Goal: Transaction & Acquisition: Purchase product/service

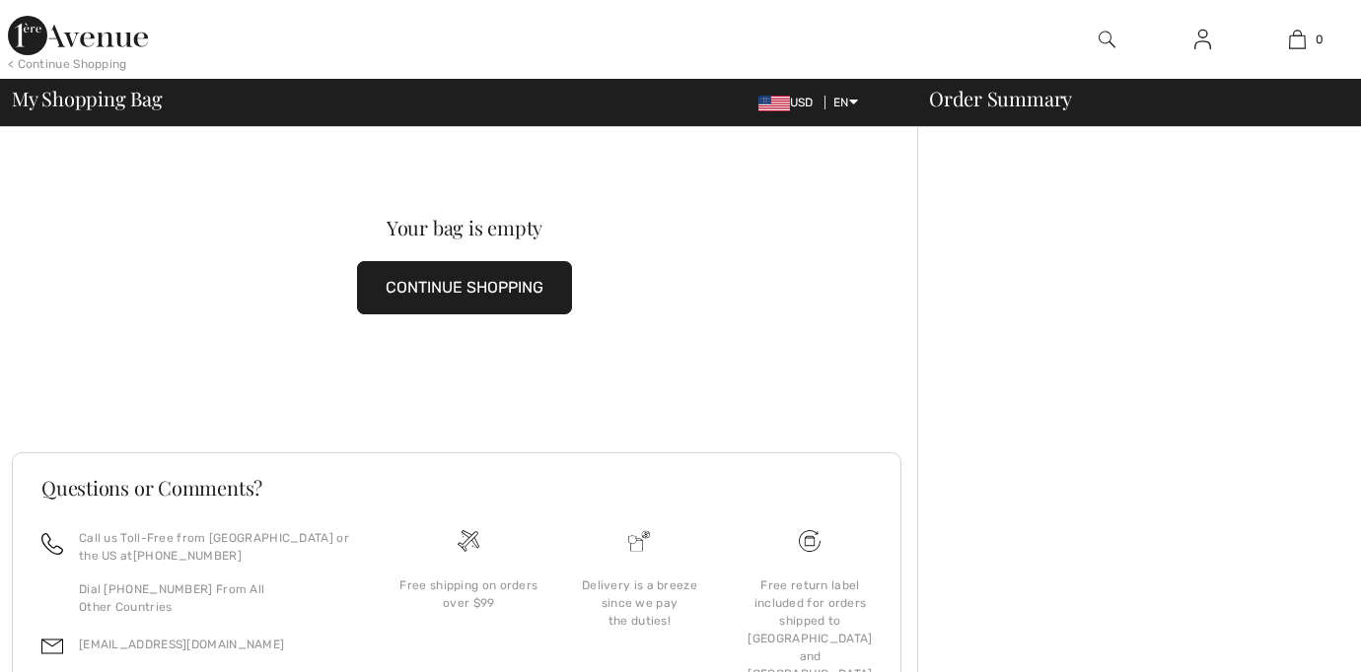
checkbox input "true"
click at [1105, 28] on img at bounding box center [1106, 40] width 17 height 24
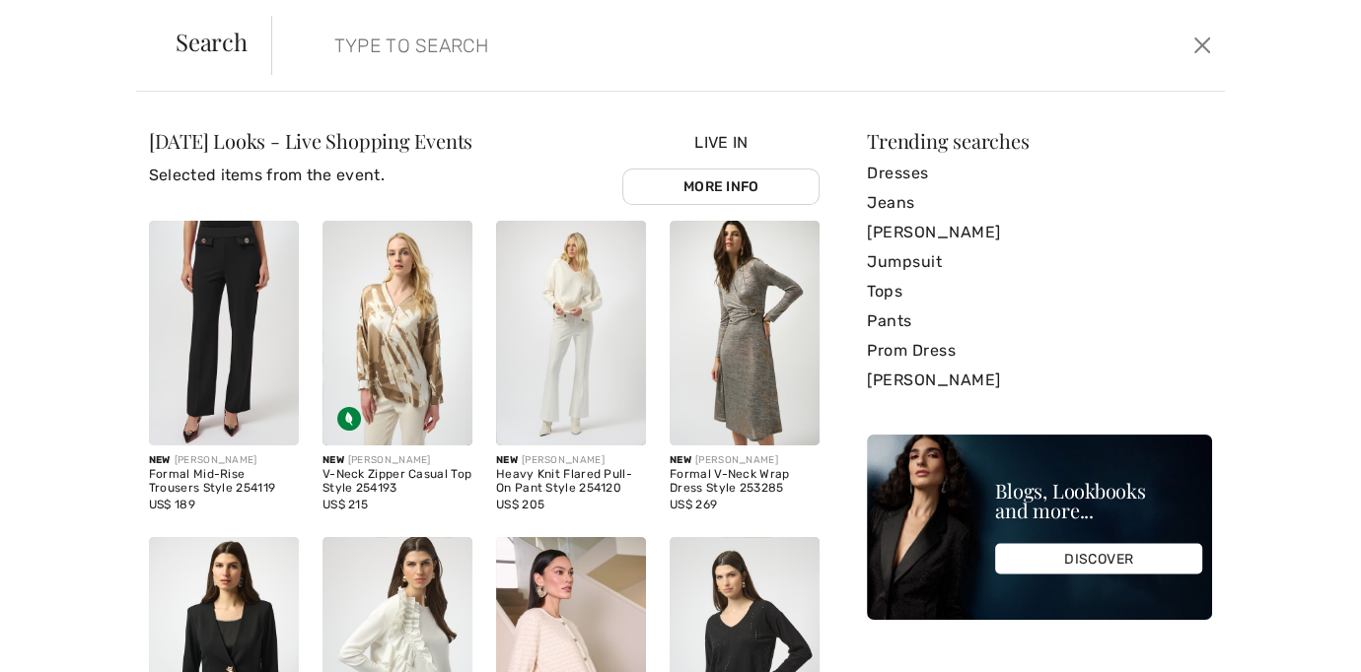
click at [369, 38] on input "search" at bounding box center [644, 45] width 651 height 59
click at [344, 63] on input "search" at bounding box center [644, 45] width 651 height 59
click at [347, 54] on input "search" at bounding box center [644, 45] width 651 height 59
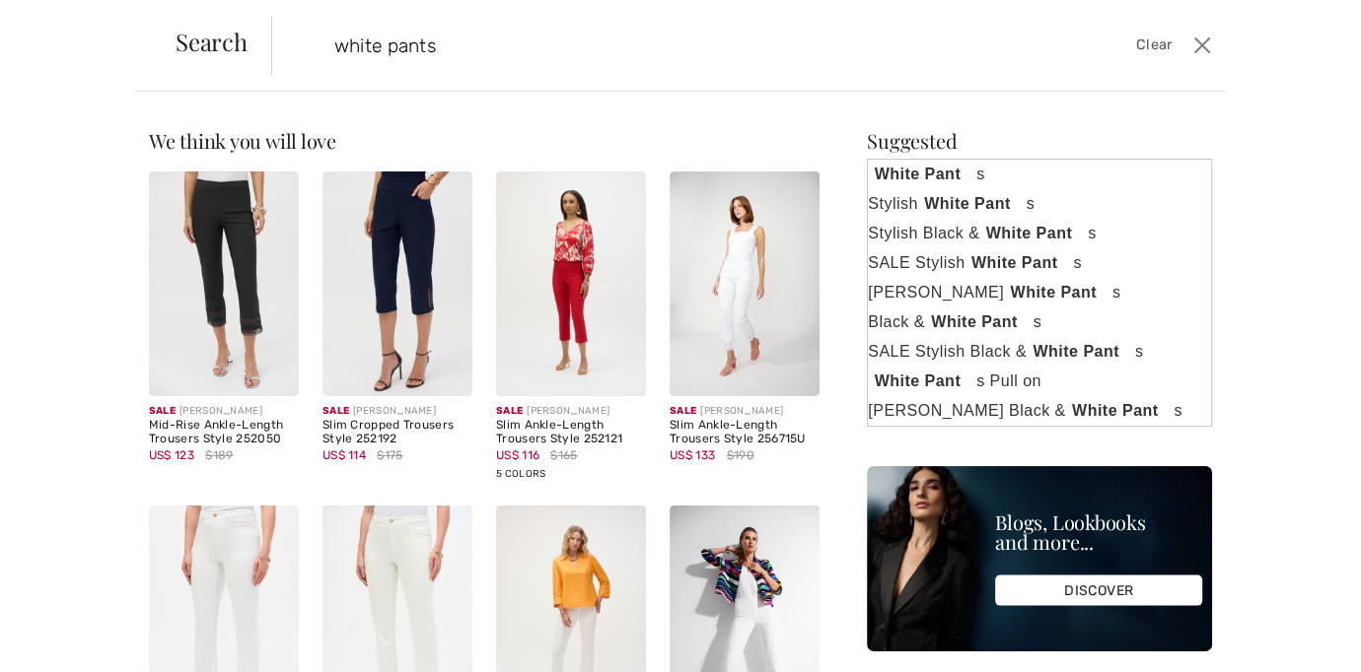
type input "white pants\"
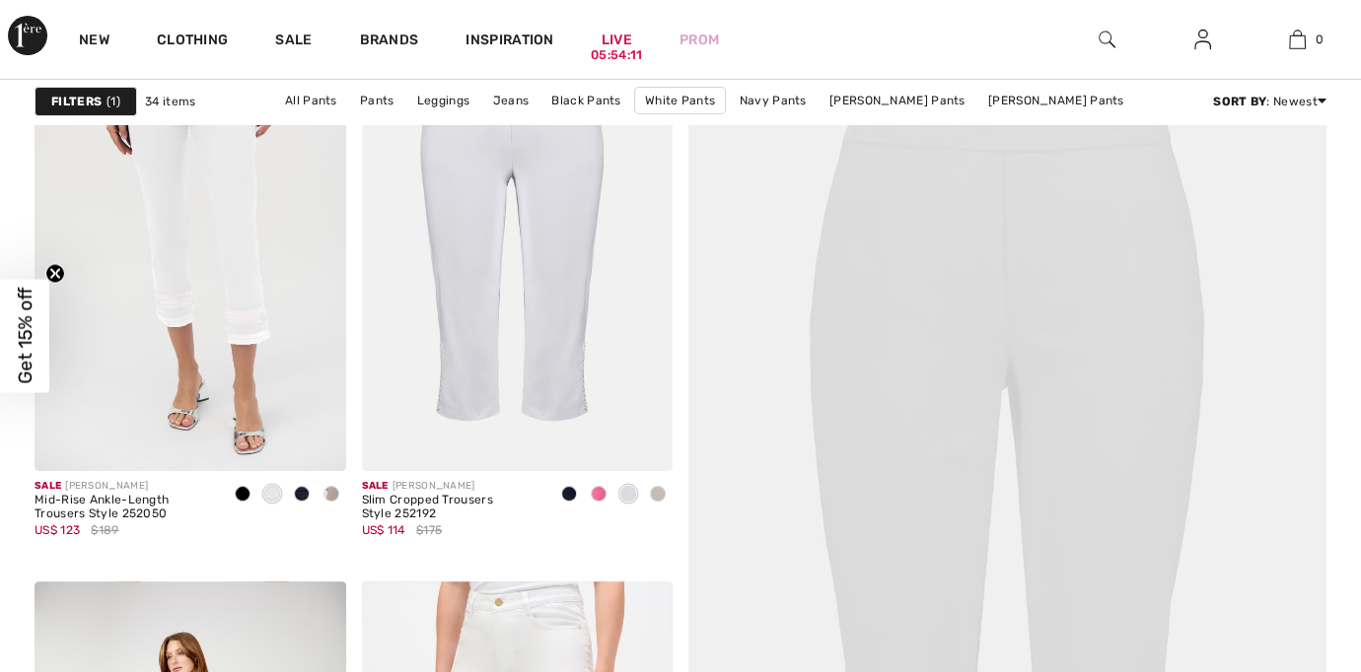
scroll to position [286, 0]
checkbox input "true"
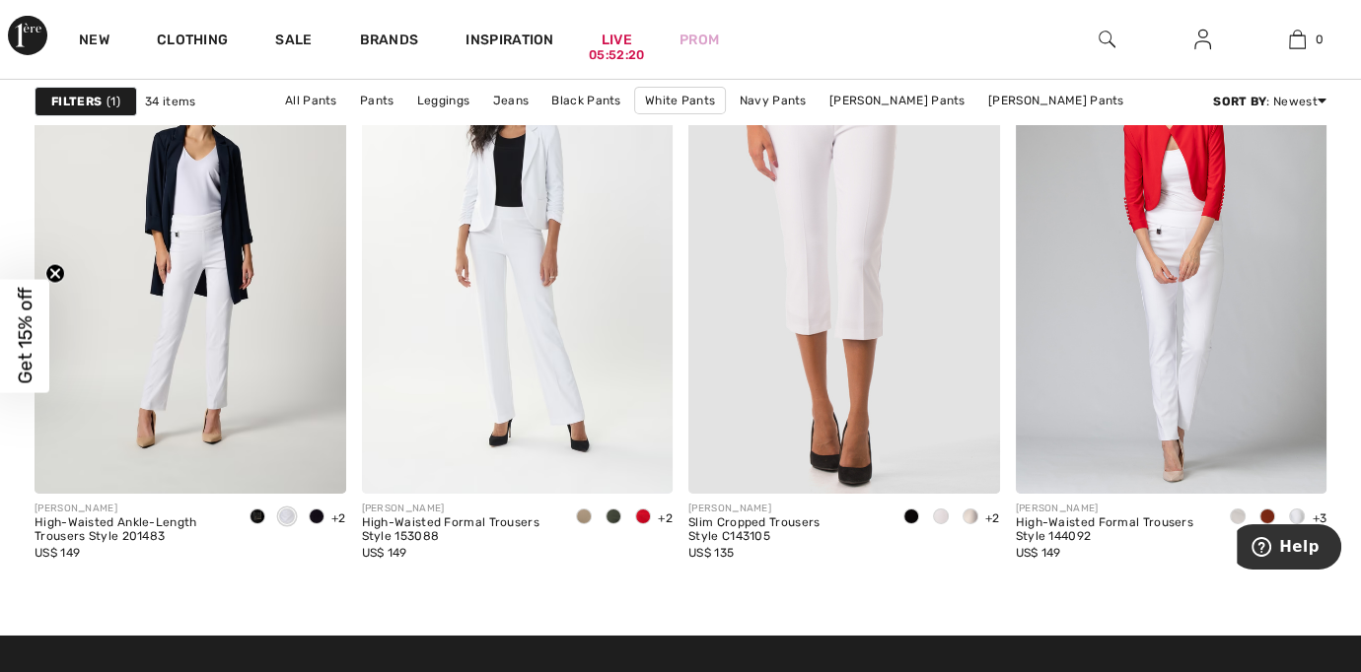
scroll to position [5916, 0]
